Goal: Task Accomplishment & Management: Manage account settings

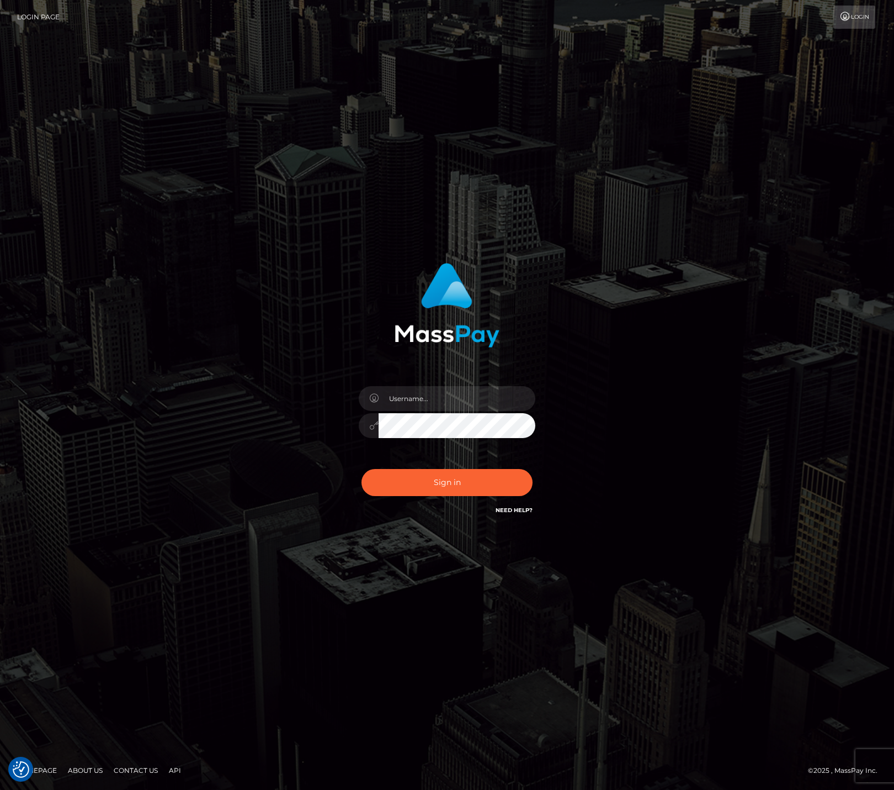
checkbox input "true"
click at [463, 391] on input "text" at bounding box center [457, 398] width 157 height 25
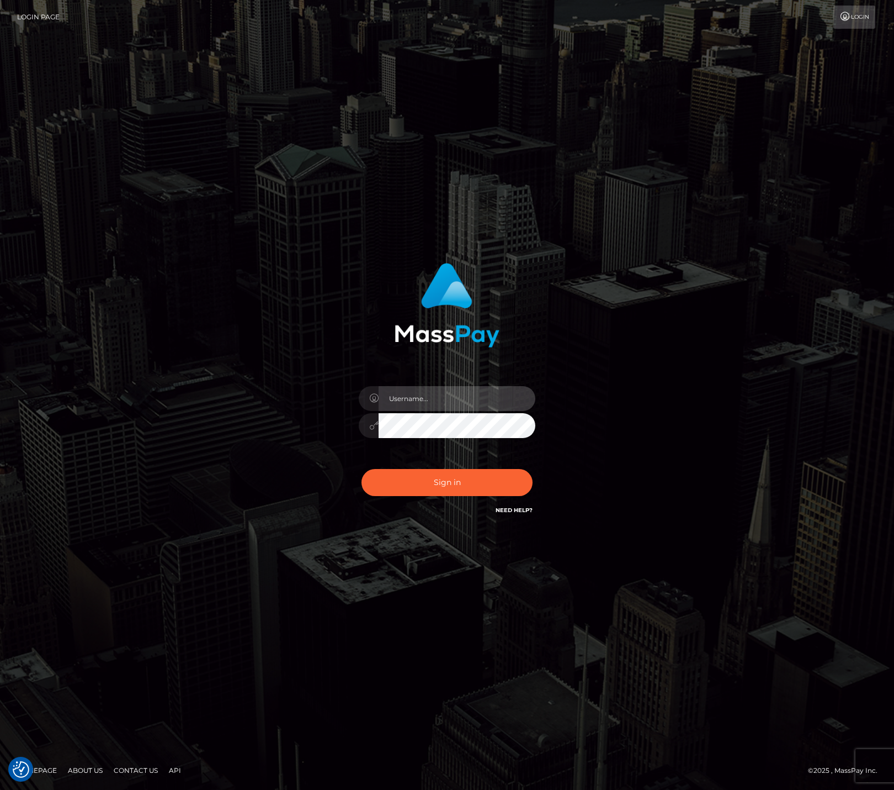
type input "bryan.ziel"
click at [432, 487] on button "Sign in" at bounding box center [447, 482] width 171 height 27
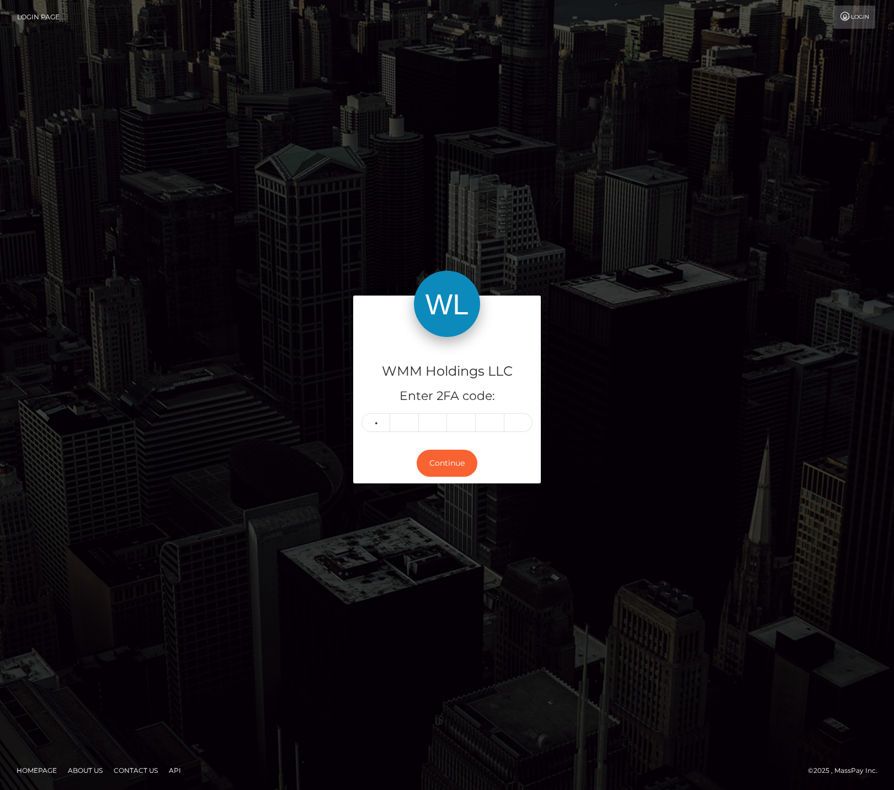
type input "9"
type input "7"
type input "2"
type input "7"
type input "5"
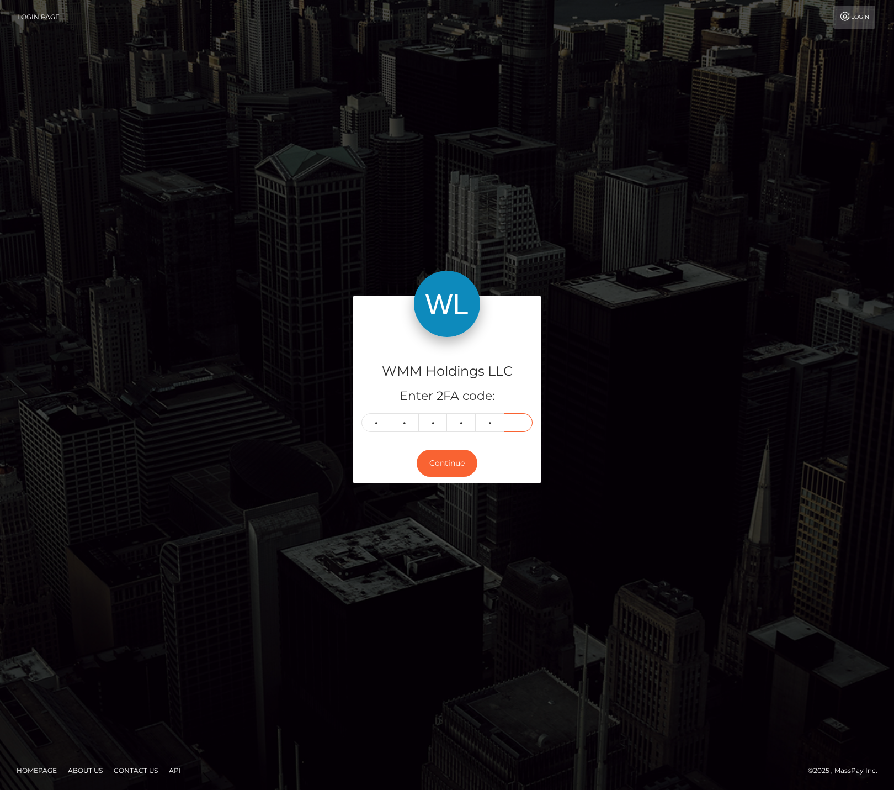
type input "5"
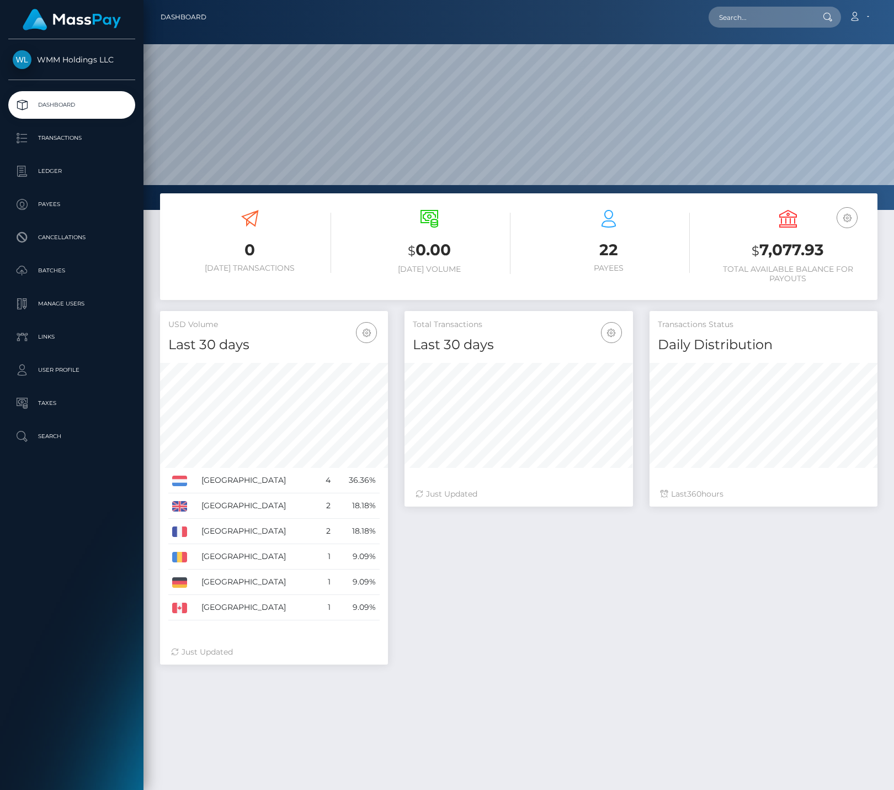
scroll to position [196, 229]
click at [50, 203] on p "Payees" at bounding box center [72, 204] width 118 height 17
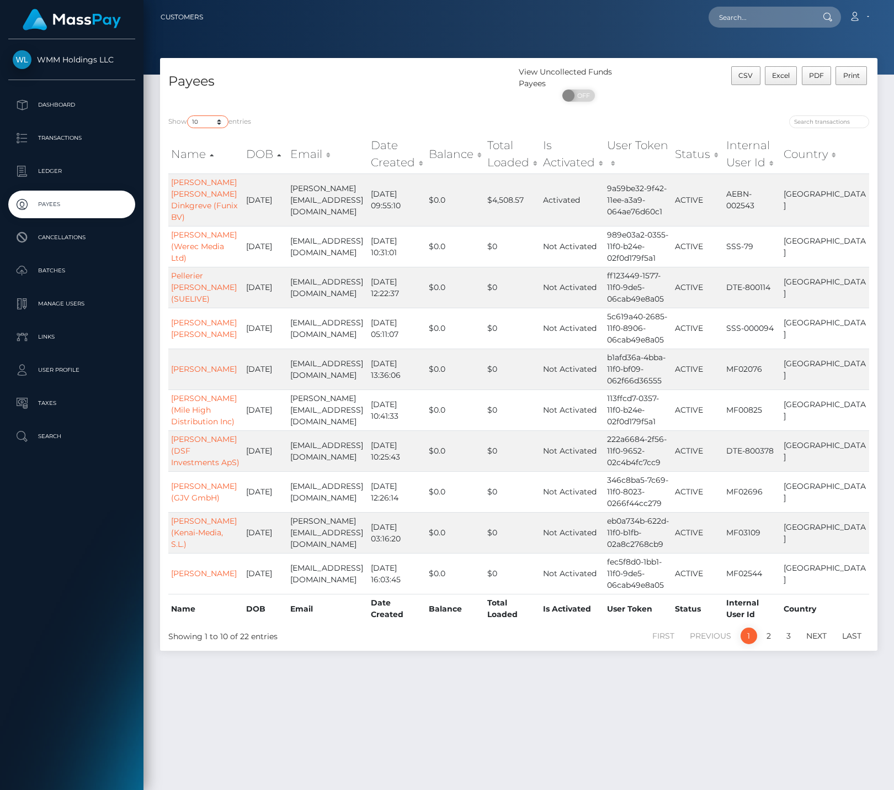
click at [208, 120] on select "10 25 50 100 250" at bounding box center [207, 121] width 41 height 13
select select "50"
click at [188, 115] on select "10 25 50 100 250" at bounding box center [207, 121] width 41 height 13
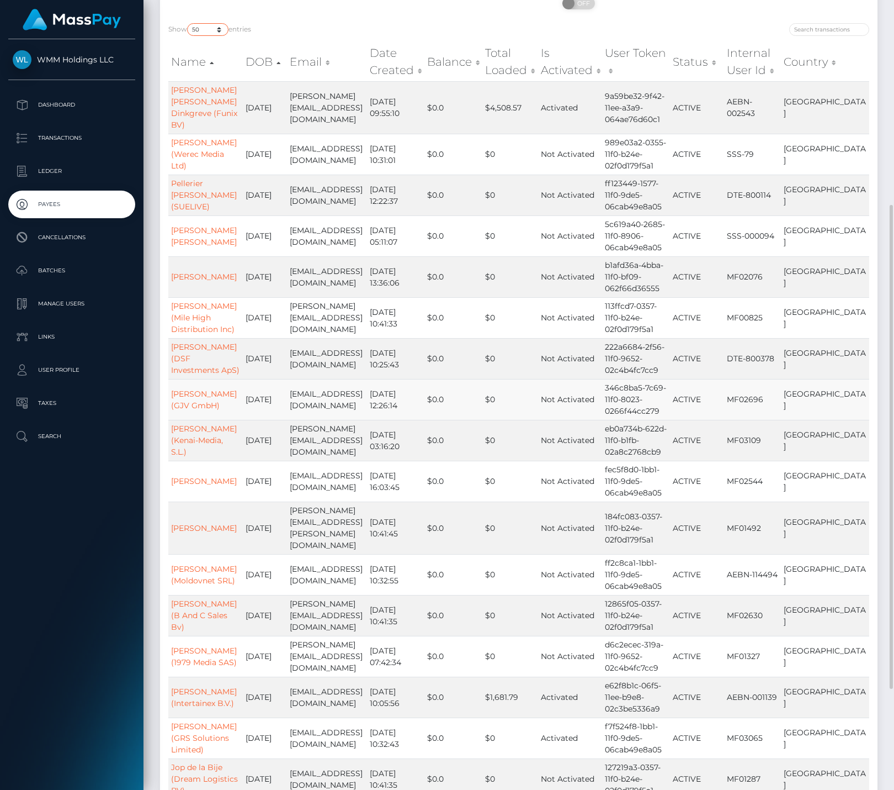
scroll to position [461, 0]
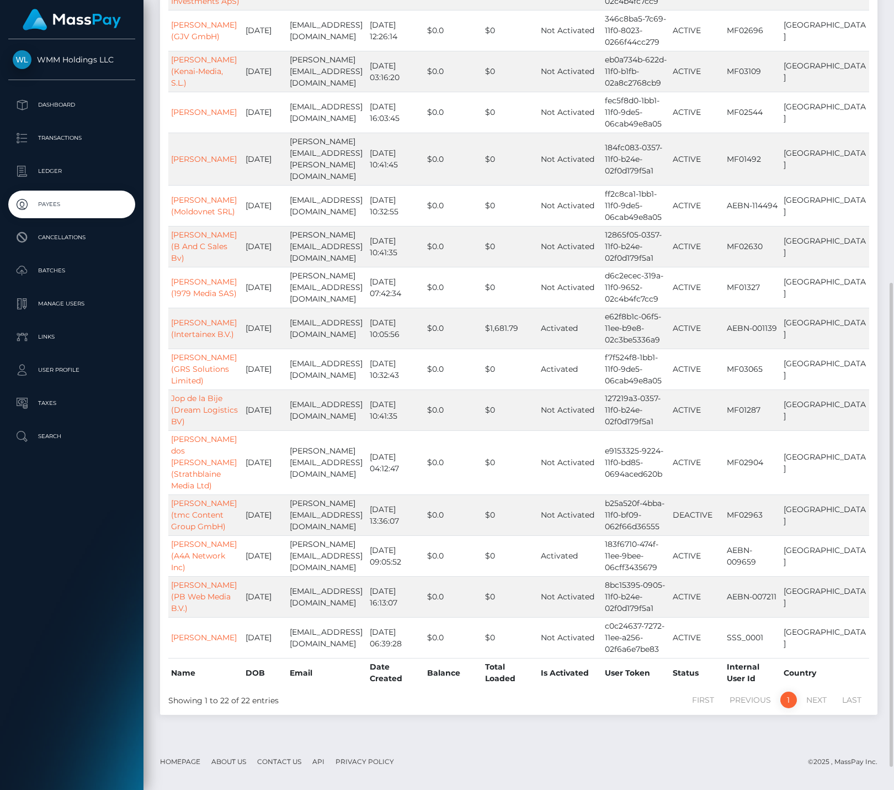
click at [846, 726] on div "Payees View Uncollected Funds Payees ON OFF CSV Excel PDF Print Show 10 25 50 1…" at bounding box center [519, 161] width 734 height 1129
click at [194, 298] on link "Dominique Maximin (1979 Media SAS)" at bounding box center [204, 288] width 66 height 22
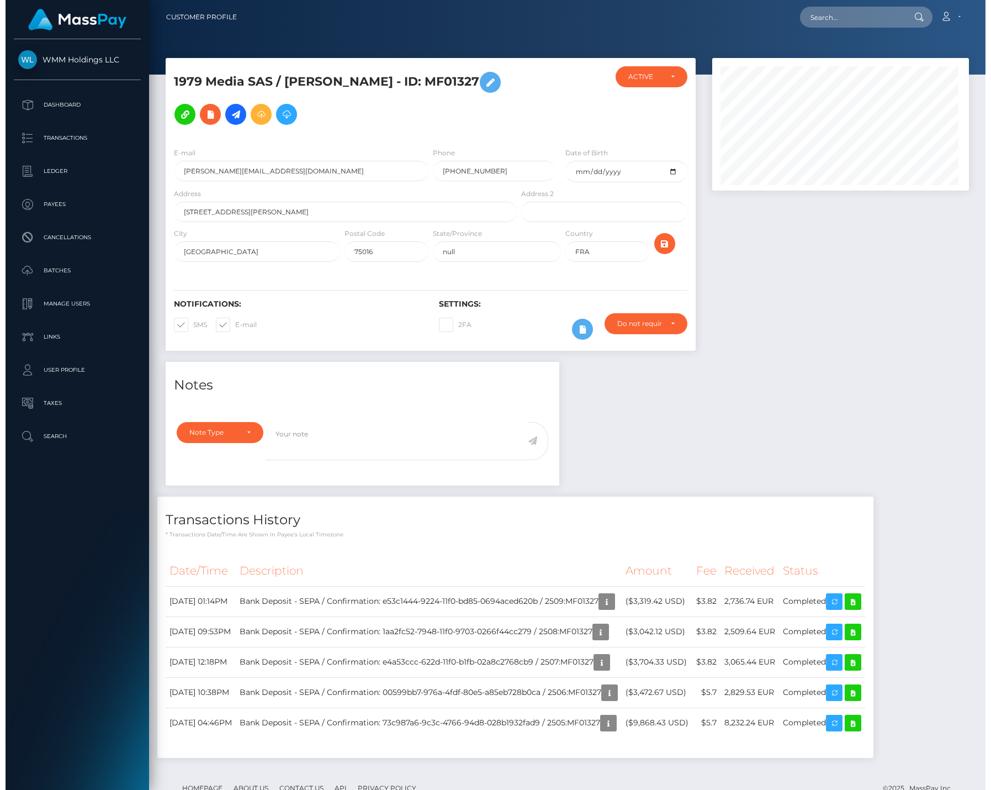
scroll to position [133, 260]
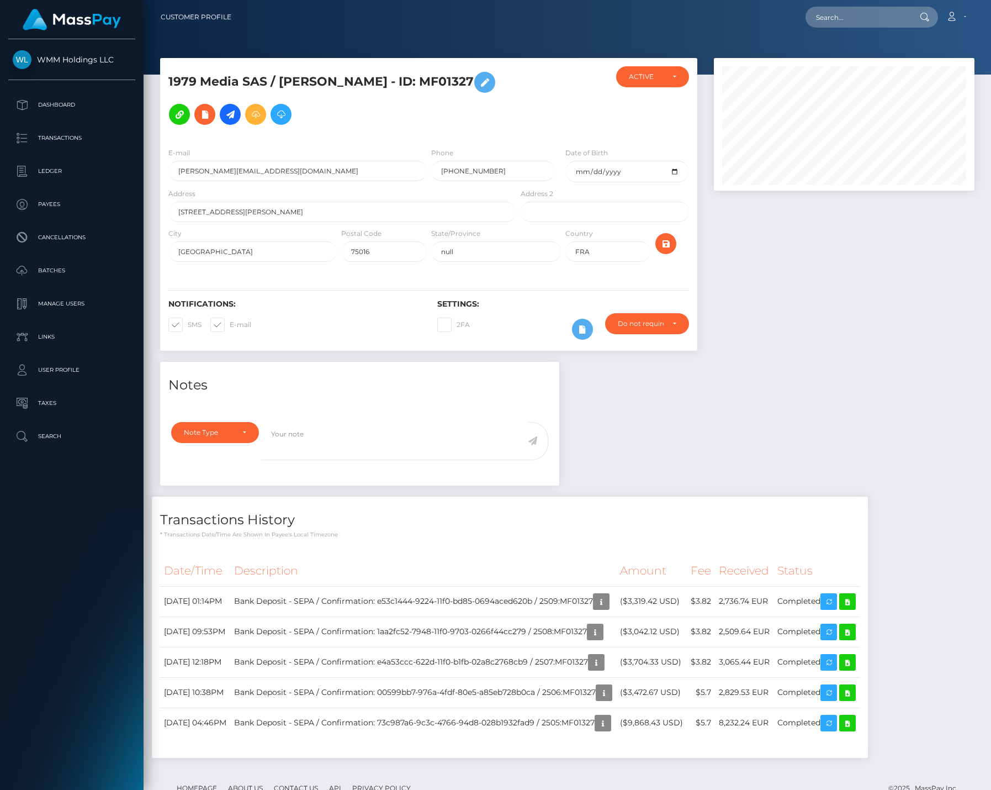
click at [894, 374] on div "Notes Note Type Compliance Clear Compliance General Note Type" at bounding box center [567, 565] width 831 height 407
click at [804, 510] on h4 "Transactions History" at bounding box center [510, 519] width 700 height 19
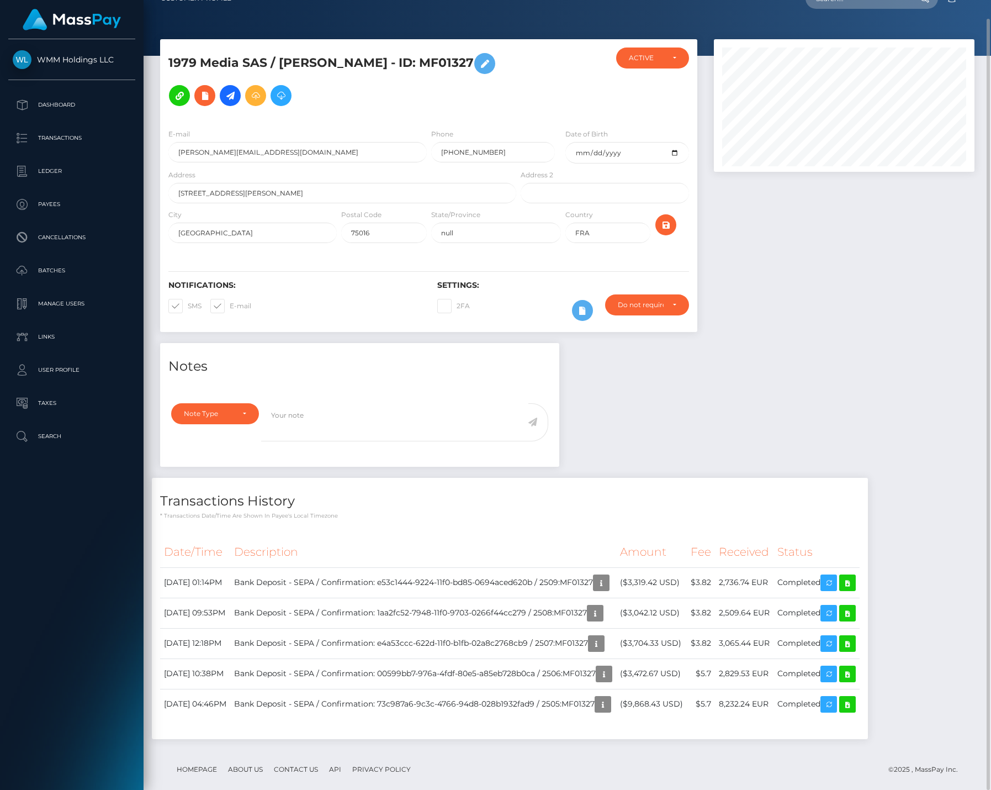
click at [744, 346] on div "Notes Note Type Compliance Clear Compliance General Note Type" at bounding box center [567, 546] width 831 height 407
click at [822, 311] on div at bounding box center [844, 191] width 277 height 304
click at [854, 576] on icon at bounding box center [847, 583] width 13 height 14
click at [610, 575] on button "button" at bounding box center [601, 582] width 17 height 17
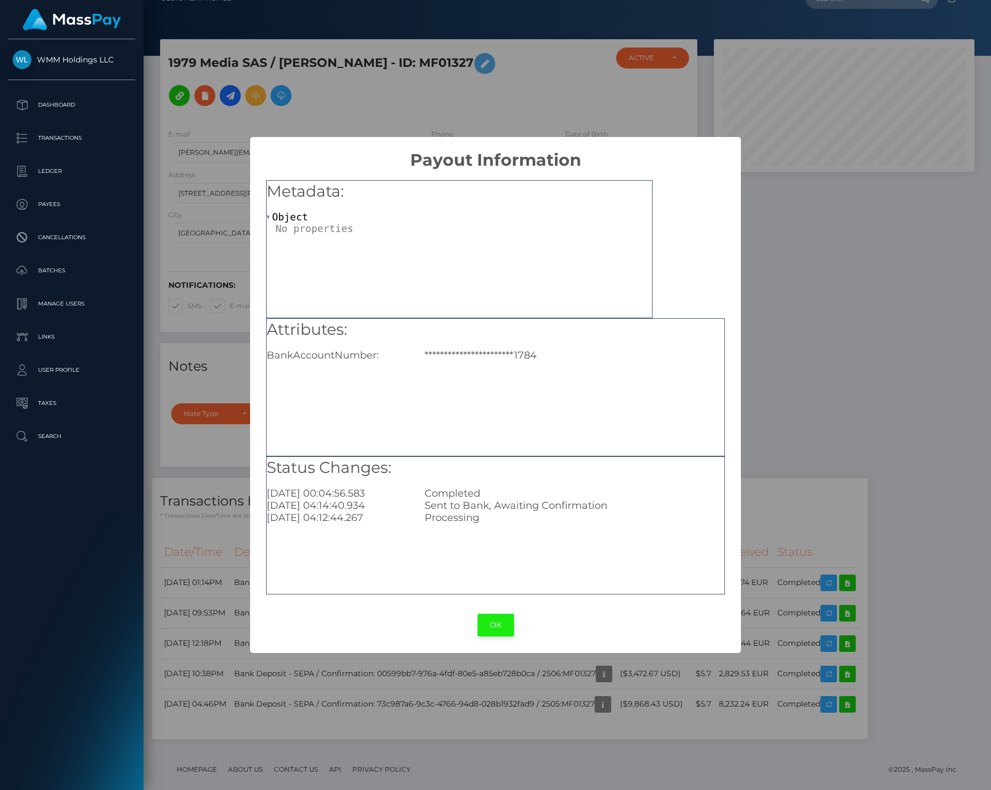
click at [501, 621] on button "OK" at bounding box center [496, 624] width 36 height 23
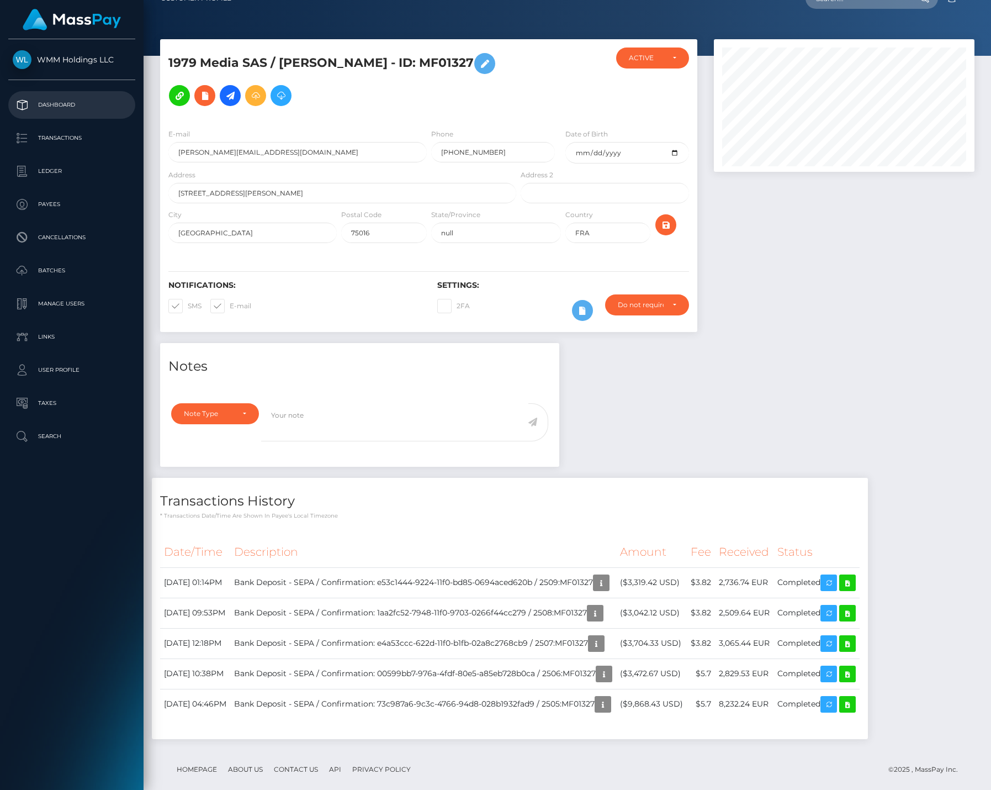
click at [72, 103] on p "Dashboard" at bounding box center [72, 105] width 118 height 17
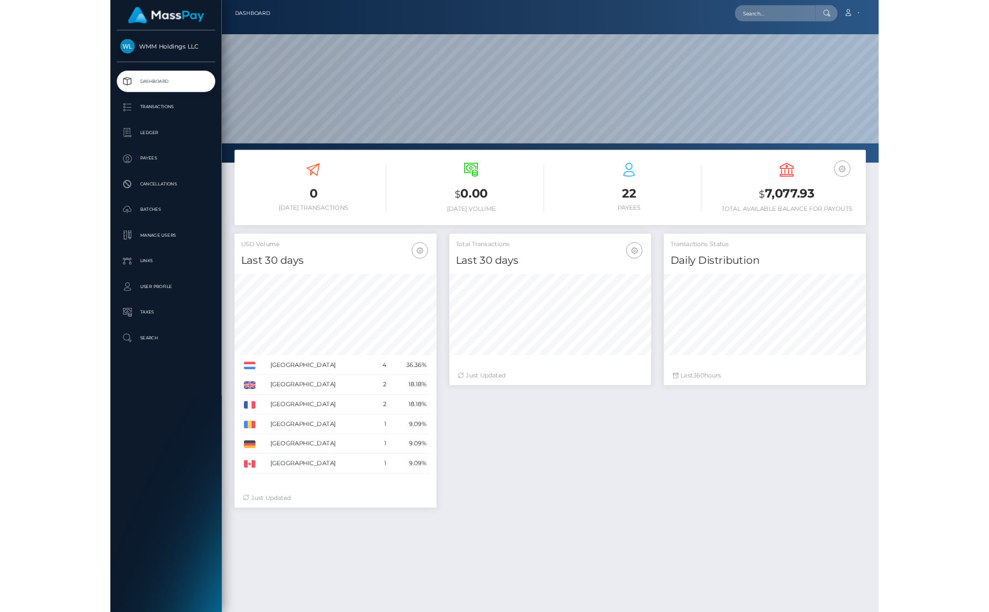
scroll to position [196, 260]
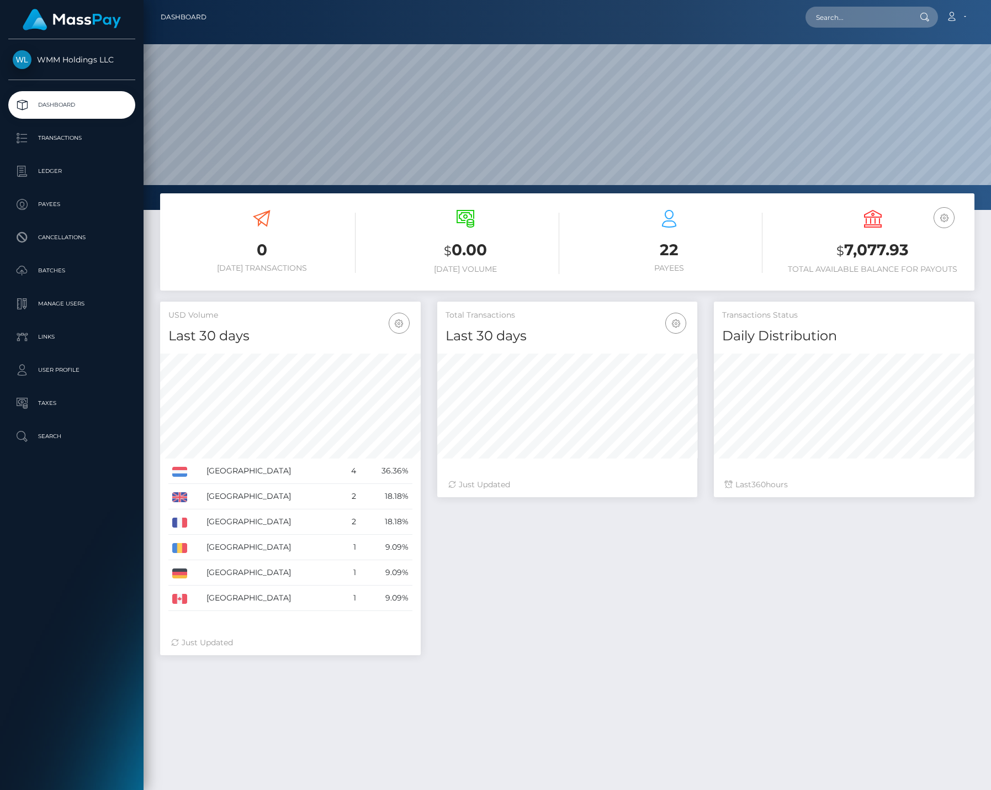
click at [584, 680] on div "0 [DATE] Transactions $ 0.00 [DATE] Volume 22 Payees" at bounding box center [568, 554] width 848 height 722
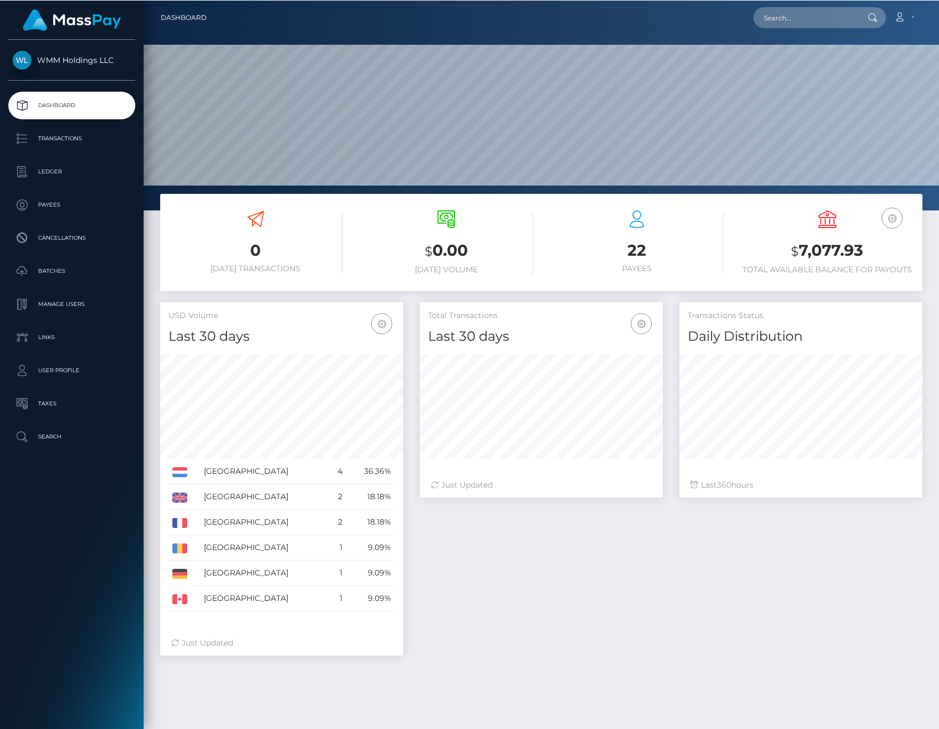
scroll to position [551942, 551357]
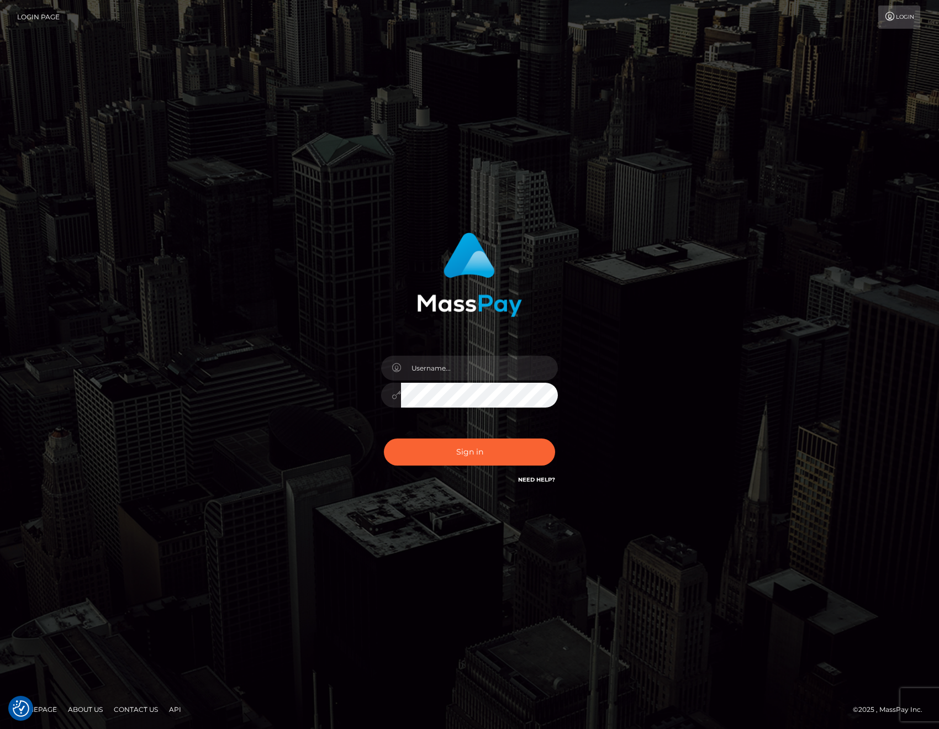
click at [745, 501] on div "Sign in" at bounding box center [469, 364] width 629 height 281
